Goal: Find specific page/section: Find specific page/section

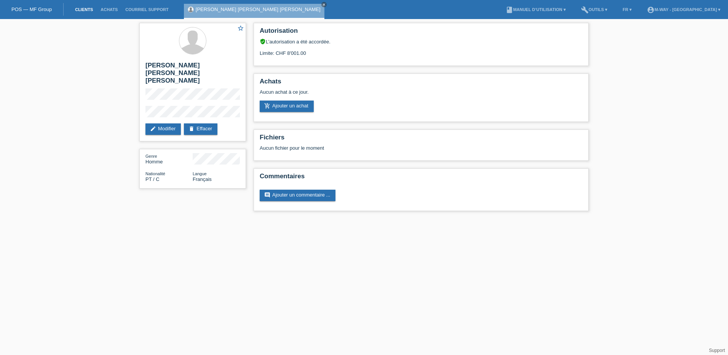
click at [85, 10] on link "Clients" at bounding box center [84, 9] width 26 height 5
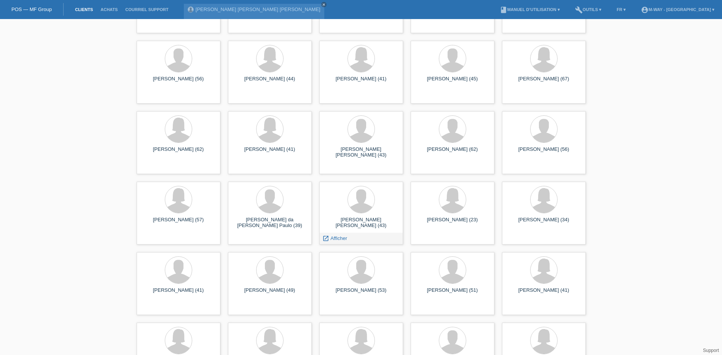
scroll to position [305, 0]
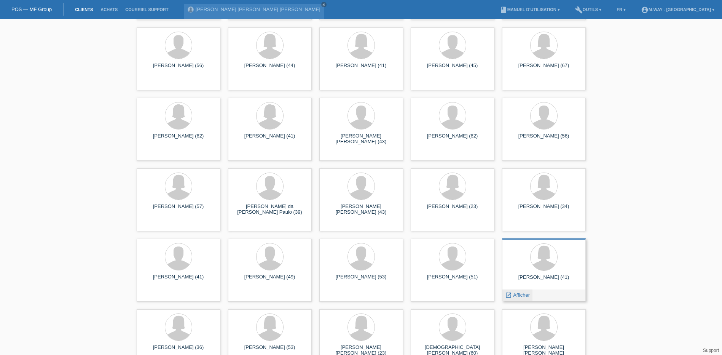
click at [518, 293] on span "Afficher" at bounding box center [521, 295] width 17 height 6
